Goal: Entertainment & Leisure: Consume media (video, audio)

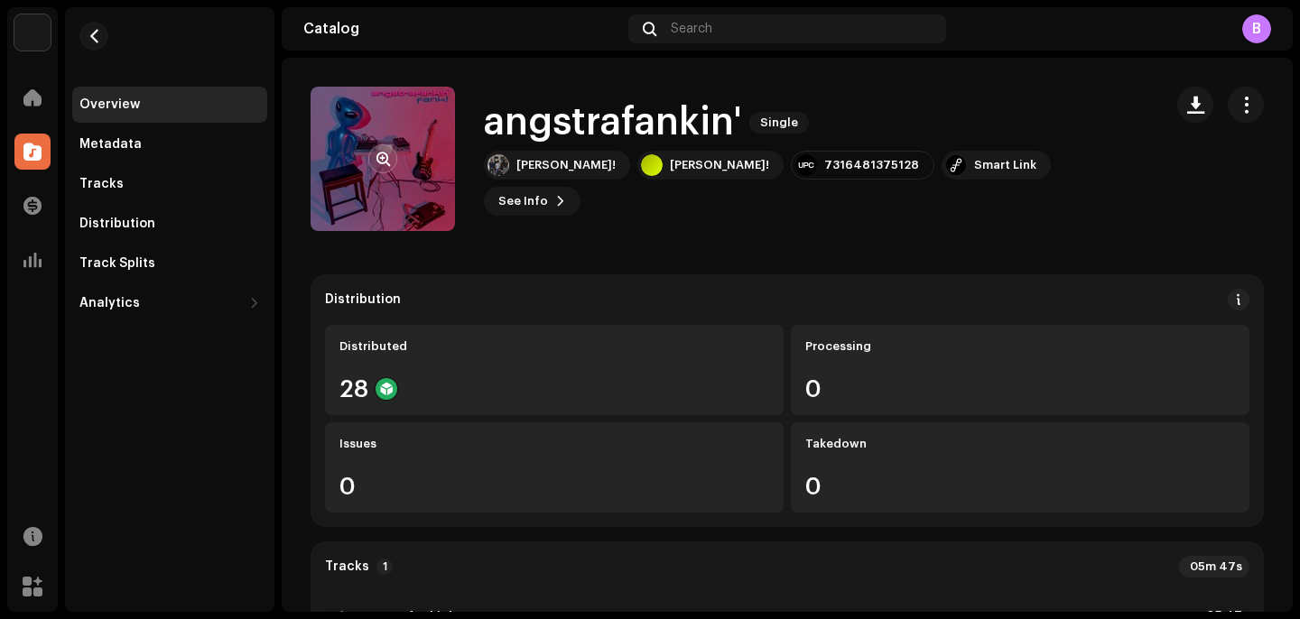
click at [438, 189] on re-a-cover at bounding box center [383, 159] width 144 height 144
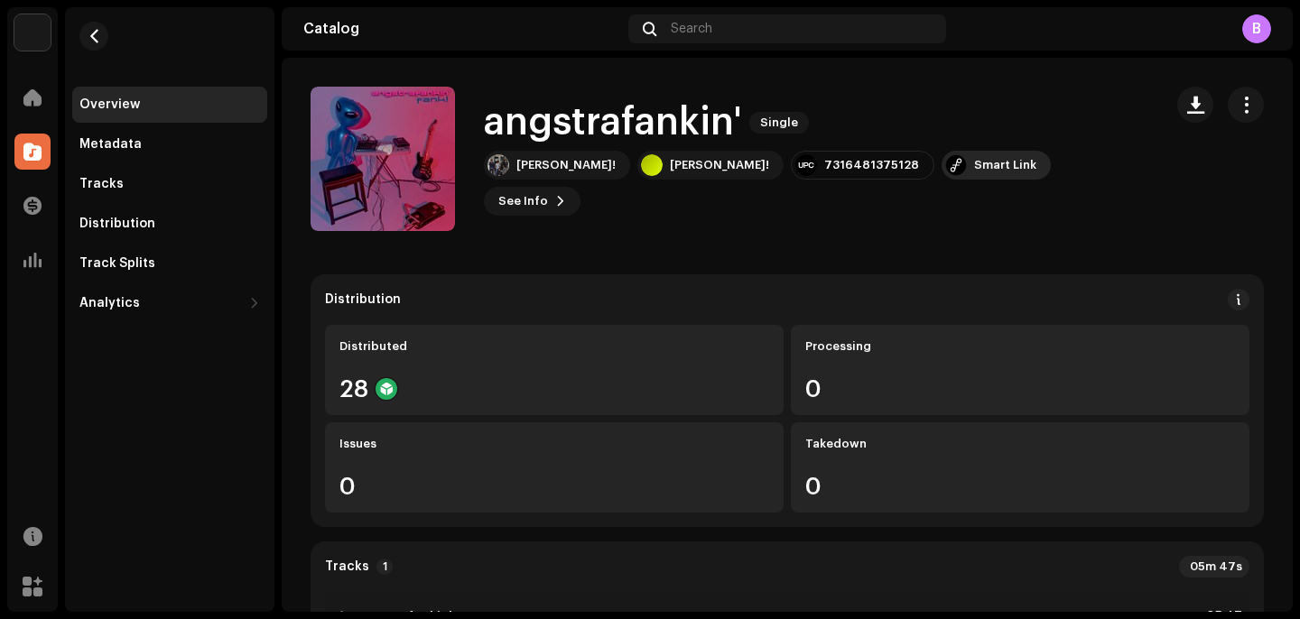
click at [974, 172] on div "Smart Link" at bounding box center [1005, 165] width 62 height 14
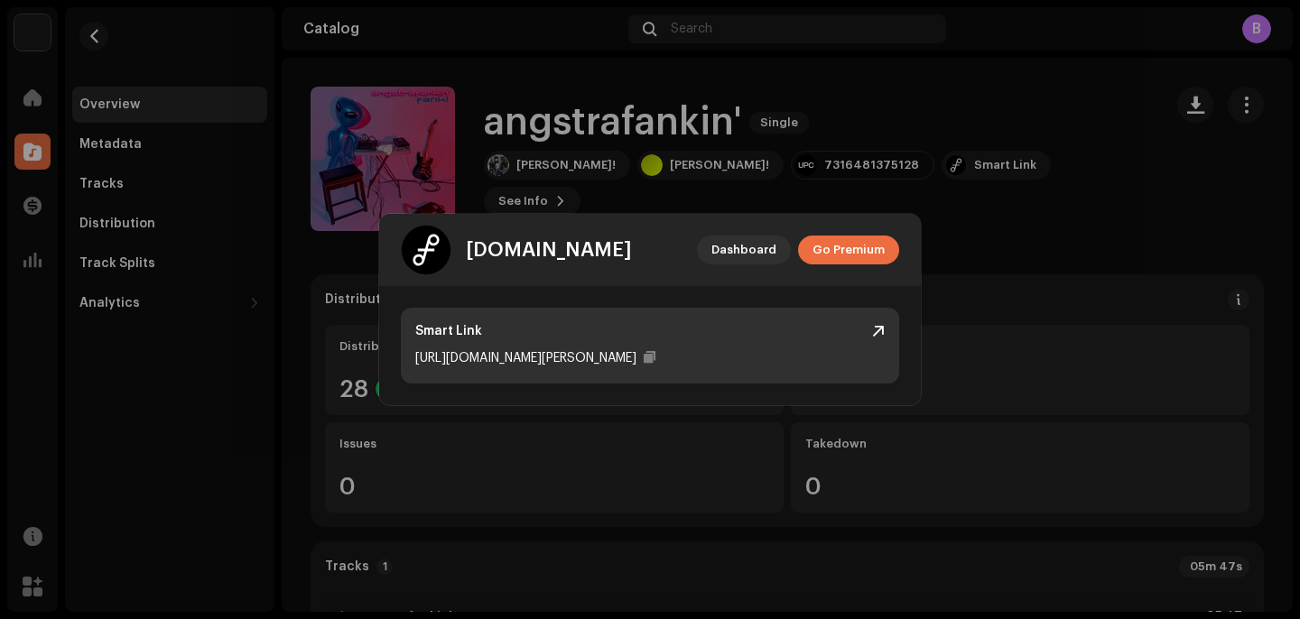
click at [586, 367] on div "[URL][DOMAIN_NAME][PERSON_NAME]" at bounding box center [525, 359] width 221 height 22
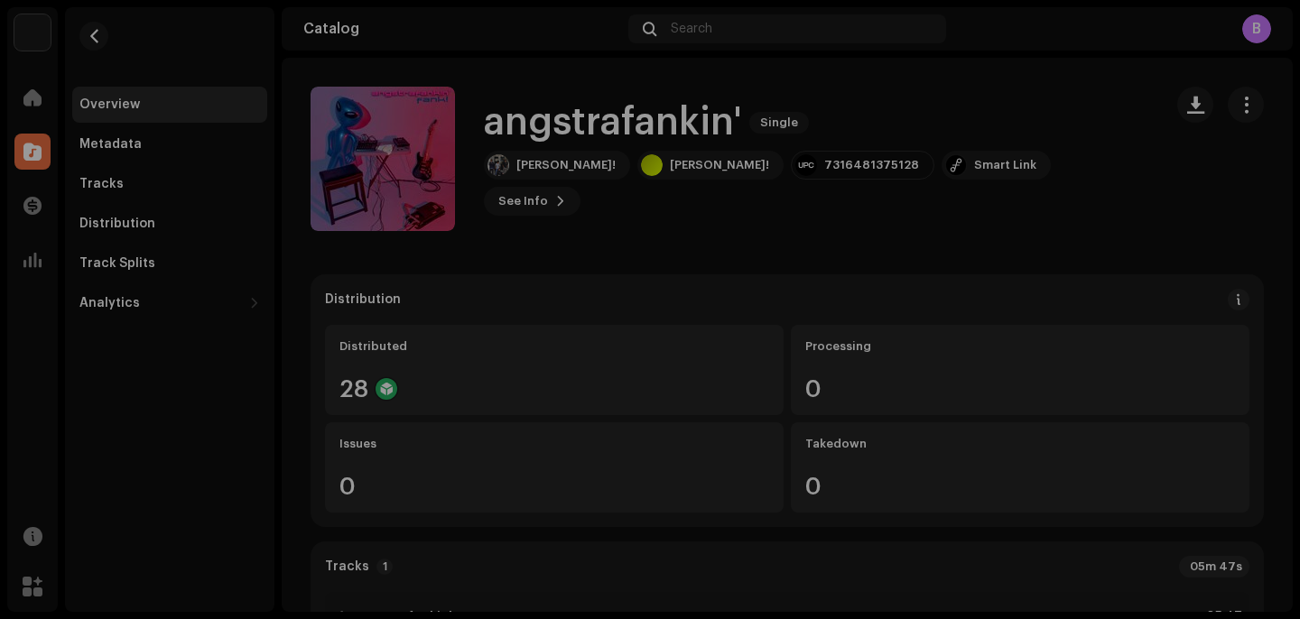
click at [1013, 209] on div "[DOMAIN_NAME] Dashboard Go Premium Smart Link [URL][DOMAIN_NAME][PERSON_NAME]" at bounding box center [650, 309] width 1300 height 619
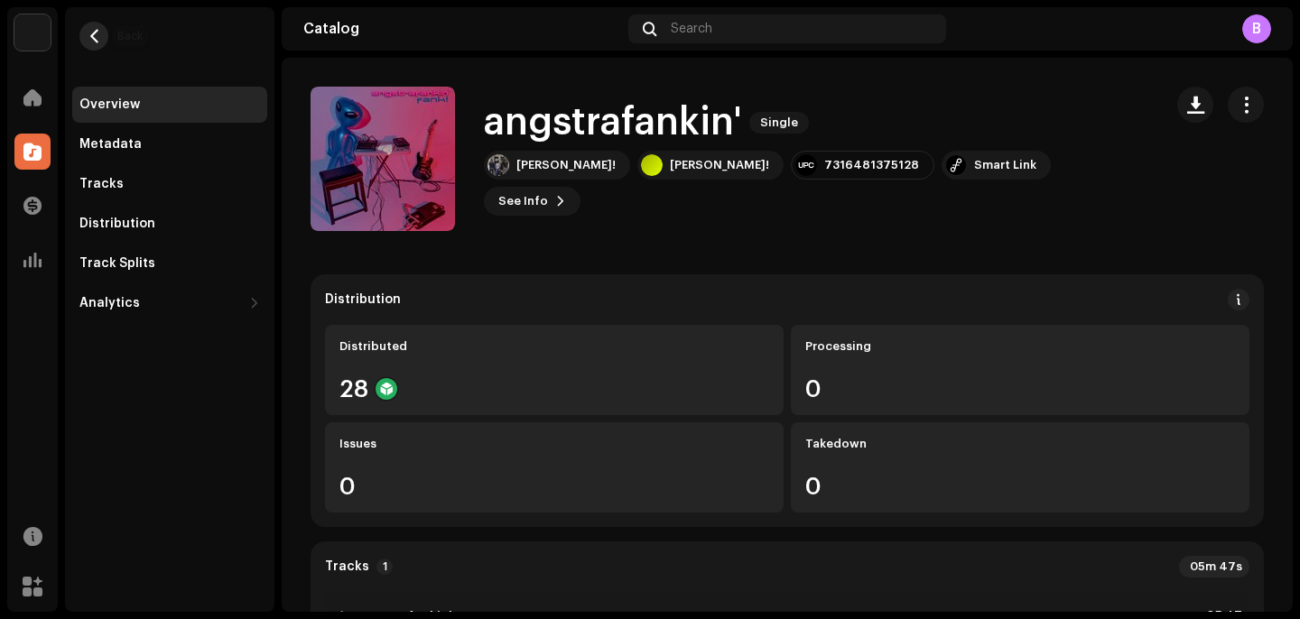
click at [90, 42] on span "button" at bounding box center [95, 36] width 14 height 14
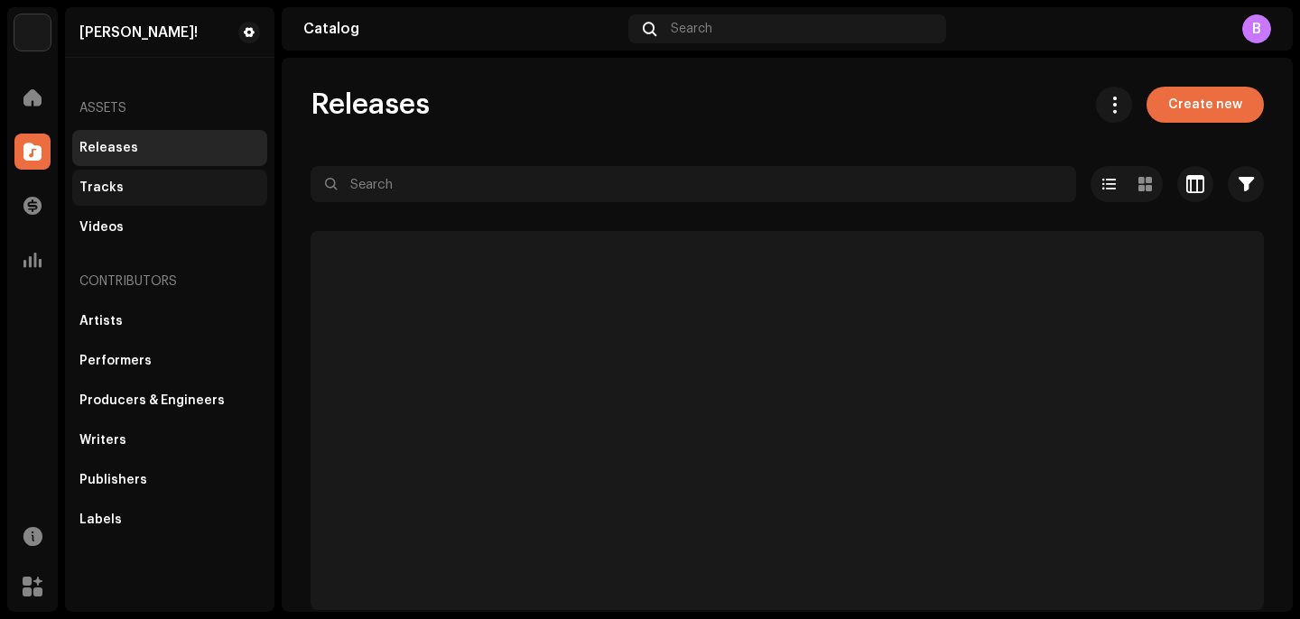
click at [156, 183] on div "Tracks" at bounding box center [169, 188] width 181 height 14
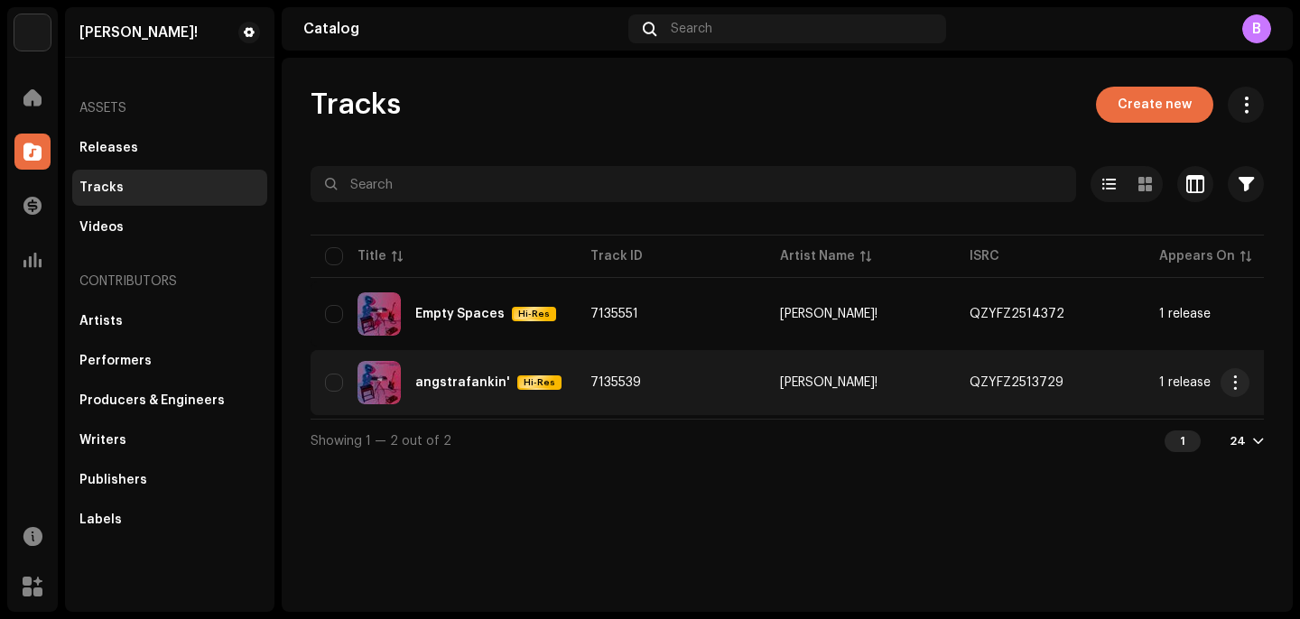
click at [637, 356] on td "7135539" at bounding box center [671, 382] width 190 height 65
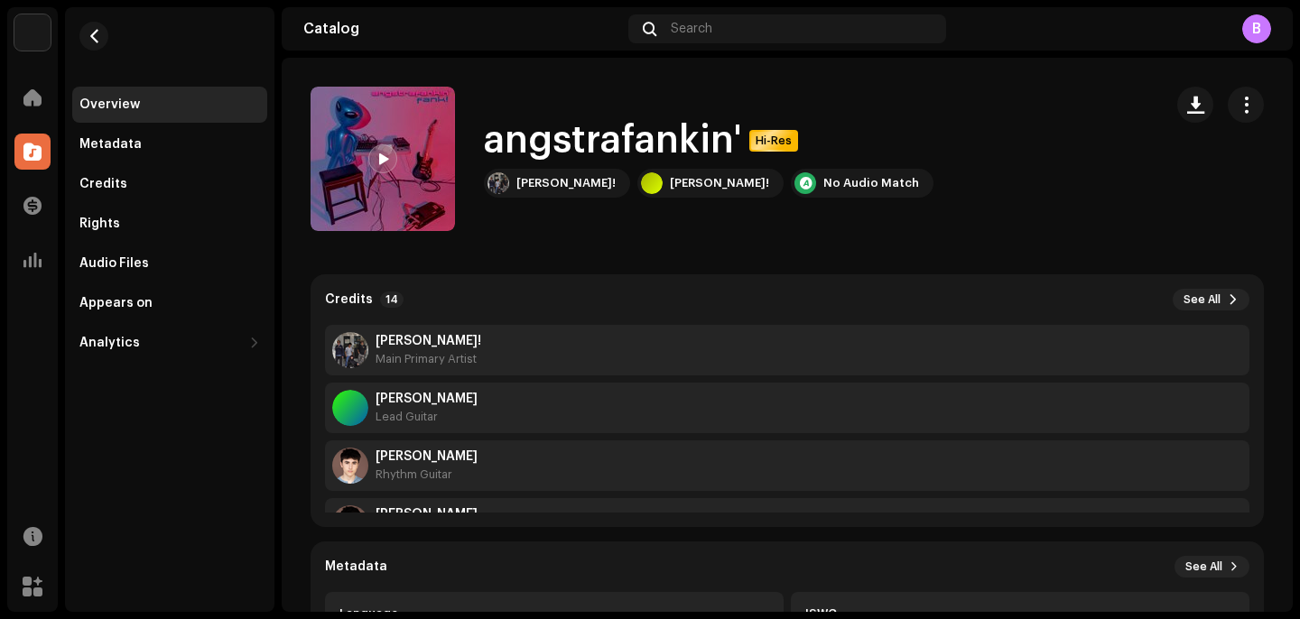
click at [388, 171] on div at bounding box center [382, 158] width 29 height 29
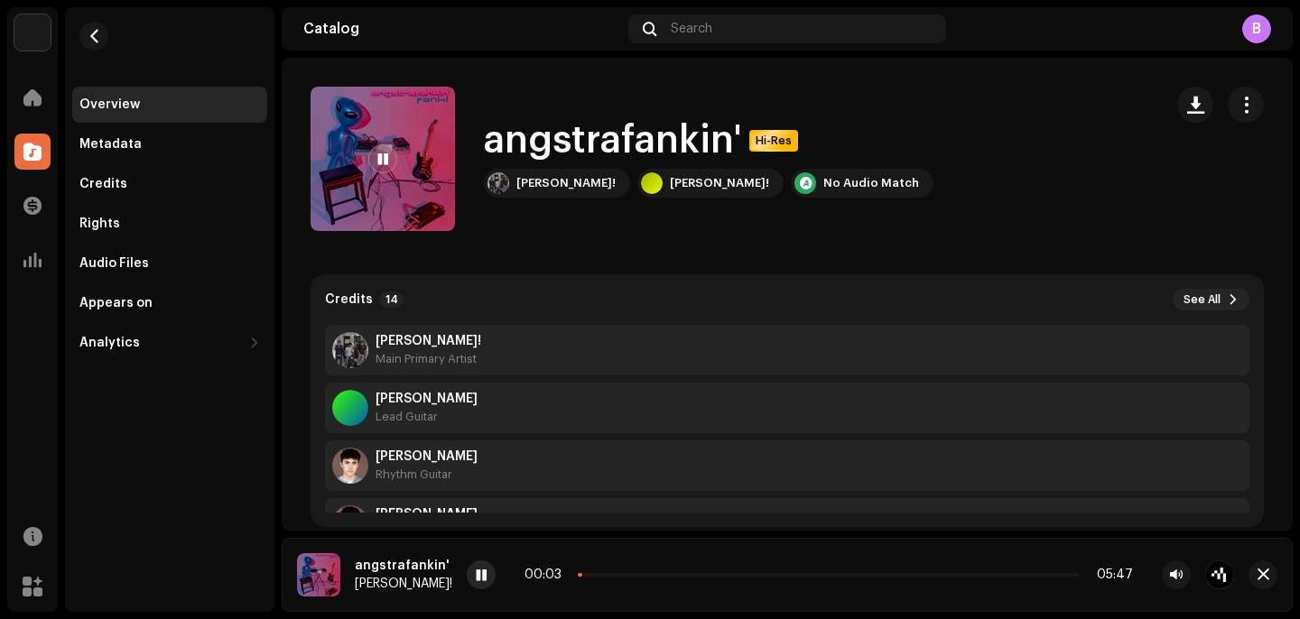
click at [476, 578] on span at bounding box center [481, 576] width 11 height 14
click at [374, 156] on div at bounding box center [382, 158] width 29 height 29
click at [379, 159] on span at bounding box center [382, 160] width 11 height 14
drag, startPoint x: 1130, startPoint y: 576, endPoint x: 1057, endPoint y: 576, distance: 73.1
click at [1057, 576] on div "00:06 05:47" at bounding box center [829, 575] width 608 height 14
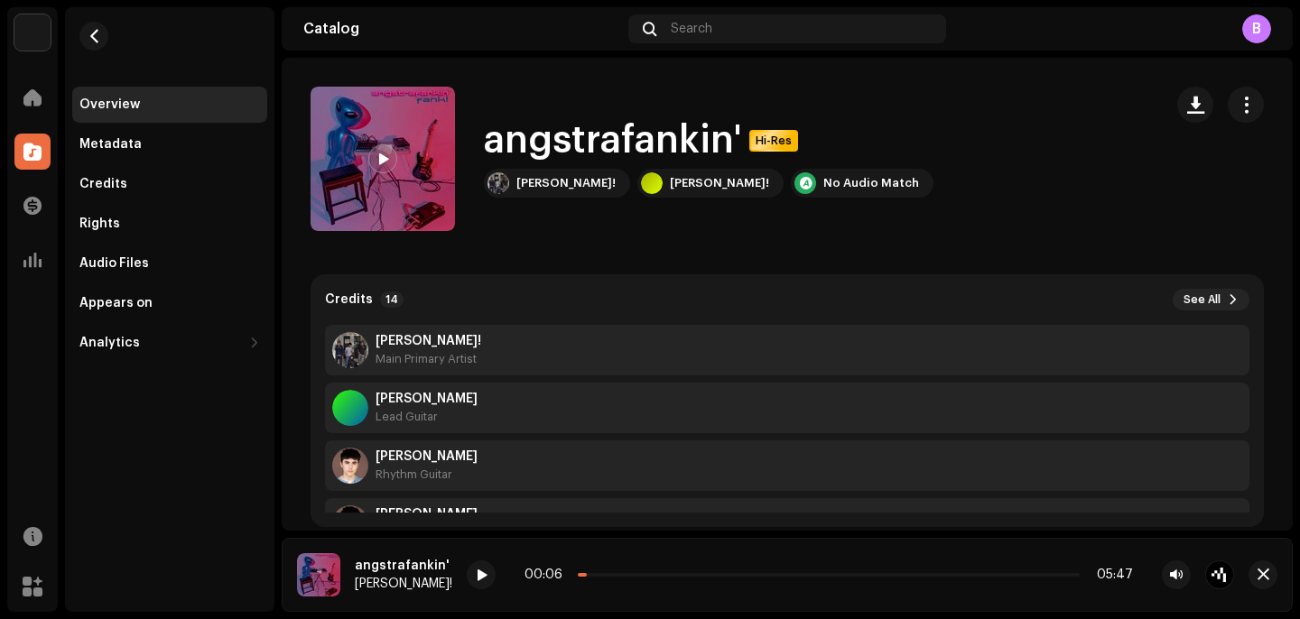
click at [934, 110] on div "angstrafankin' Hi-Res [PERSON_NAME]! [PERSON_NAME]! No Audio Match" at bounding box center [730, 159] width 838 height 144
click at [926, 135] on div "angstrafankin' Hi-Res [PERSON_NAME]! [PERSON_NAME]! No Audio Match" at bounding box center [730, 159] width 838 height 144
click at [476, 582] on span at bounding box center [481, 576] width 11 height 14
click at [476, 575] on span at bounding box center [481, 576] width 11 height 14
click at [679, 575] on p-slider at bounding box center [829, 575] width 502 height 4
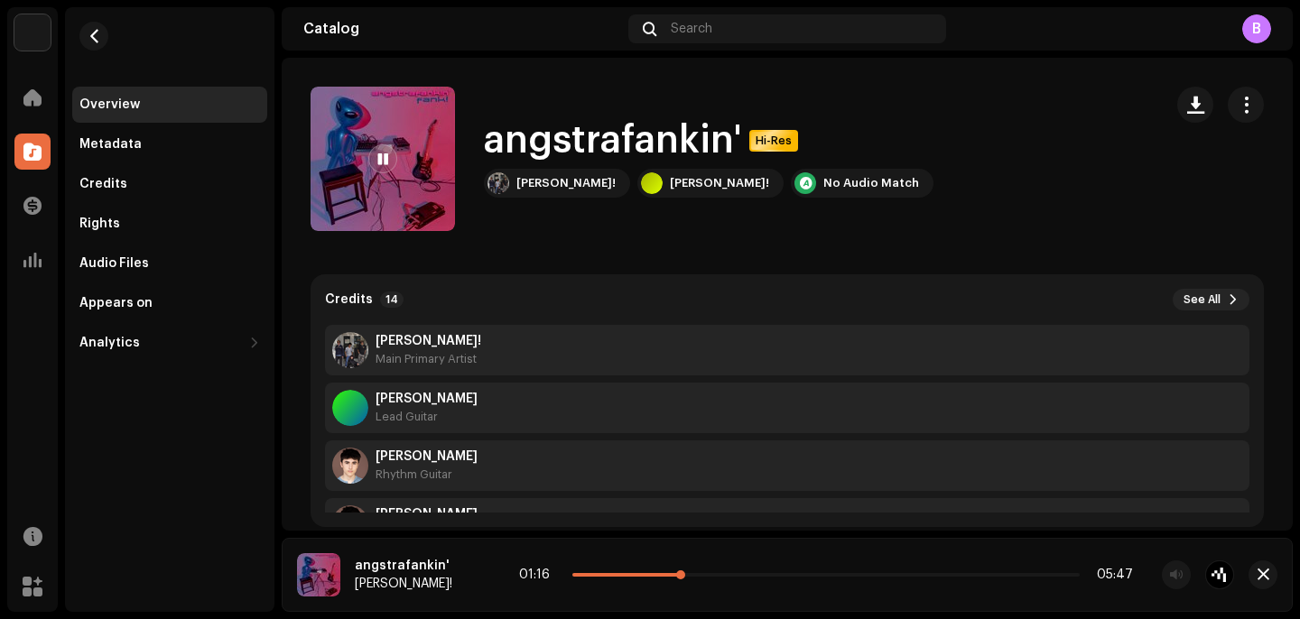
click at [656, 575] on span at bounding box center [627, 575] width 111 height 4
click at [379, 163] on span at bounding box center [382, 160] width 11 height 14
click at [383, 162] on span at bounding box center [382, 160] width 11 height 14
